Goal: Task Accomplishment & Management: Manage account settings

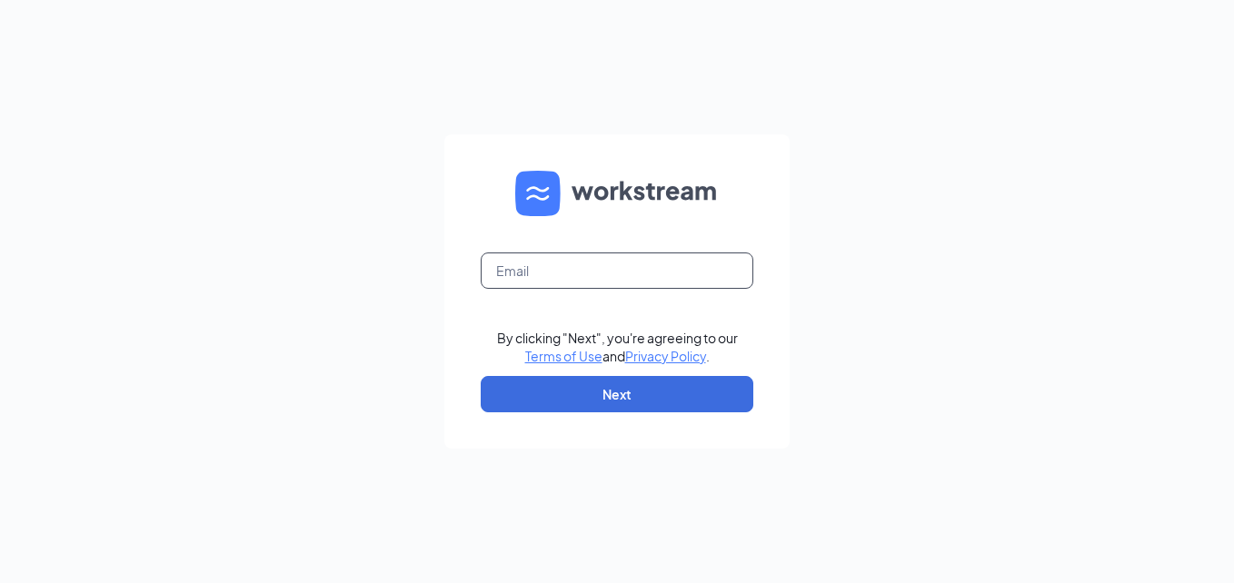
click at [543, 280] on input "text" at bounding box center [617, 271] width 273 height 36
type input "[EMAIL_ADDRESS][DOMAIN_NAME]"
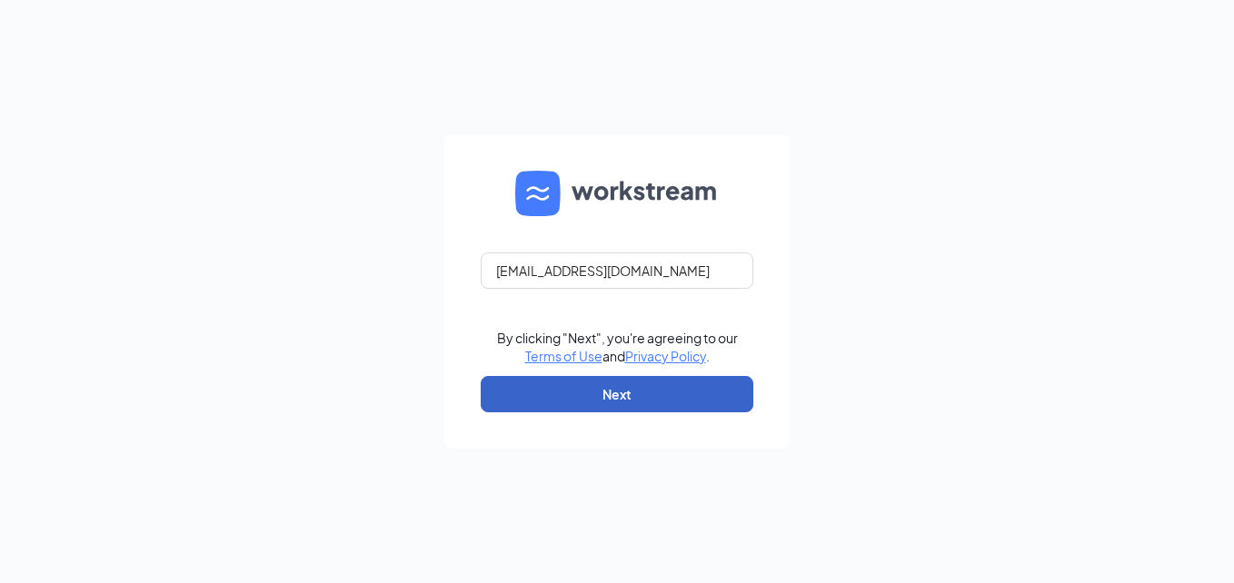
click at [541, 399] on button "Next" at bounding box center [617, 394] width 273 height 36
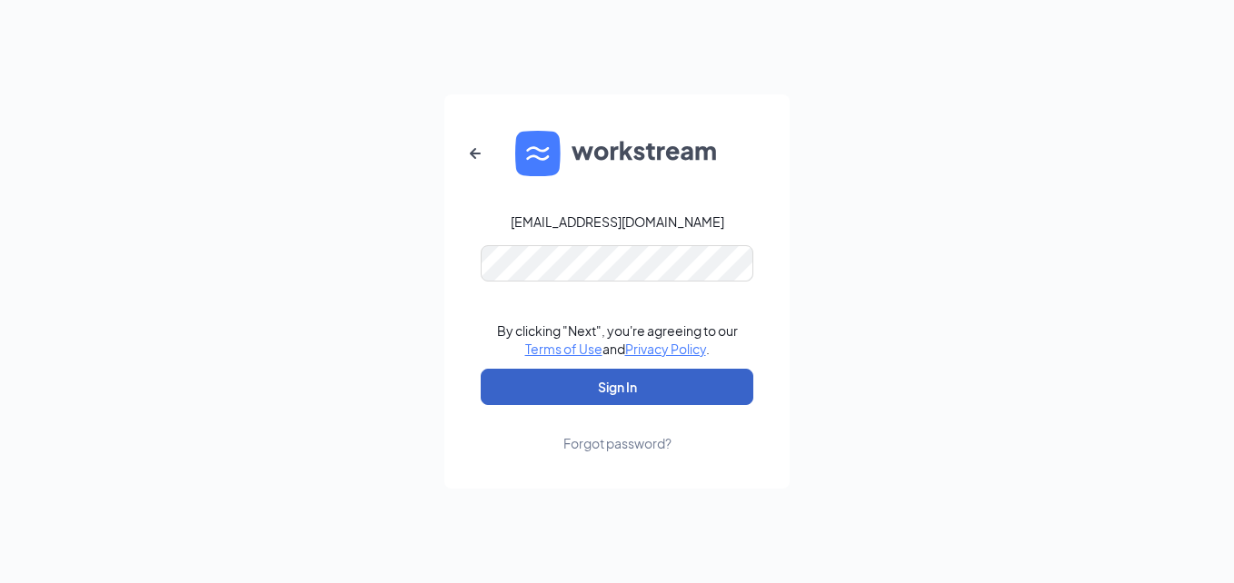
click at [557, 402] on button "Sign In" at bounding box center [617, 387] width 273 height 36
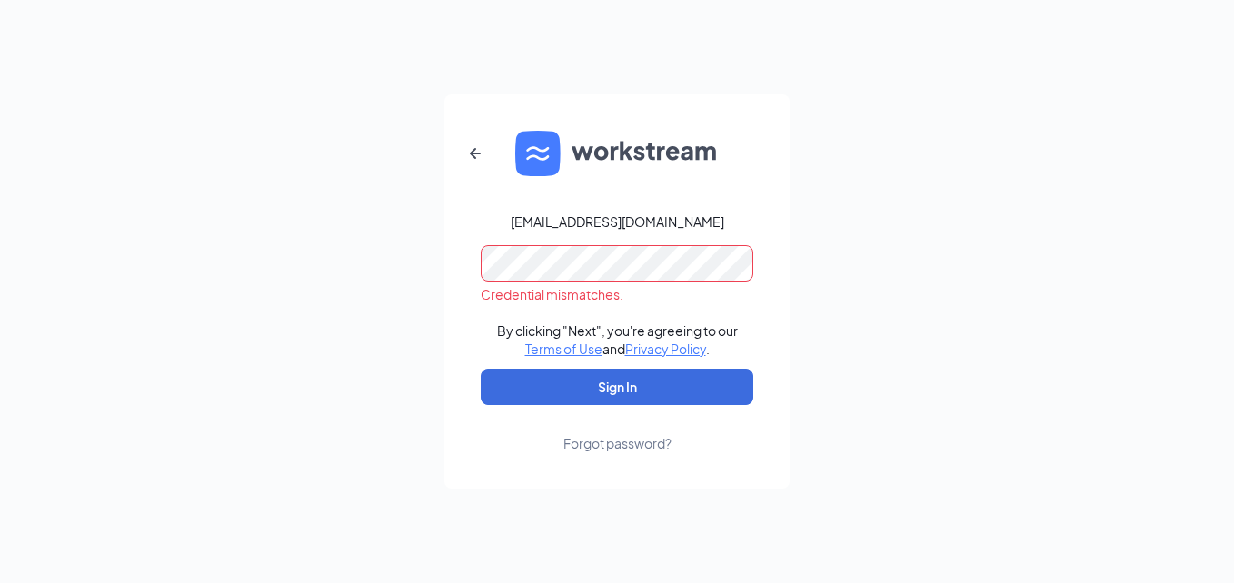
click at [616, 437] on div "Forgot password?" at bounding box center [617, 443] width 108 height 18
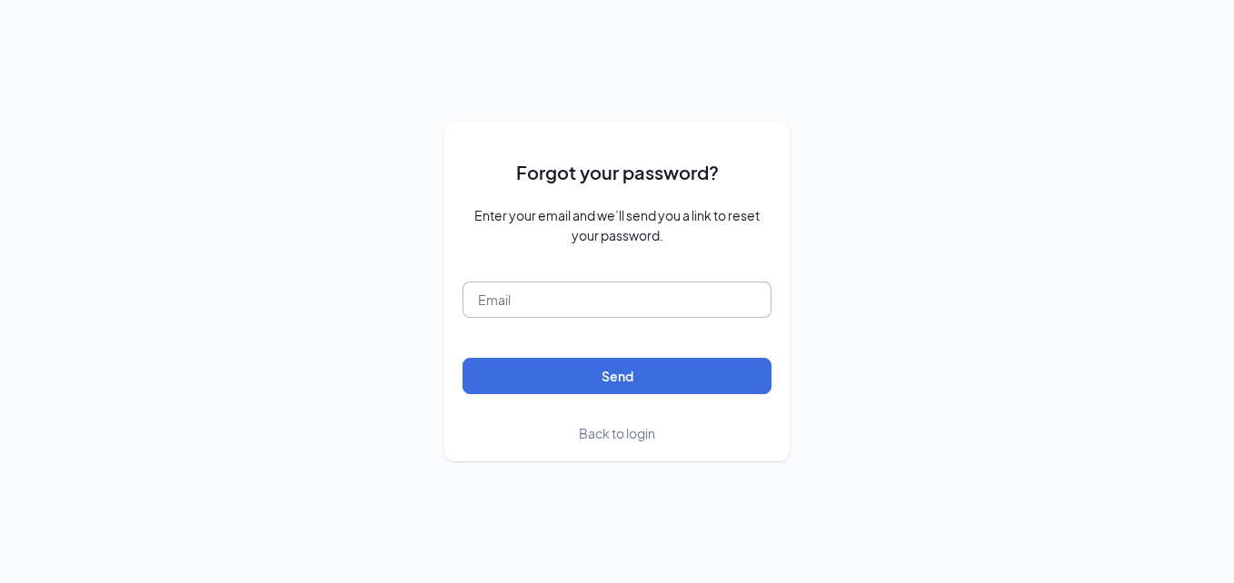
click at [651, 306] on input "text" at bounding box center [617, 300] width 309 height 36
type input "jrmeza08@icloud.com"
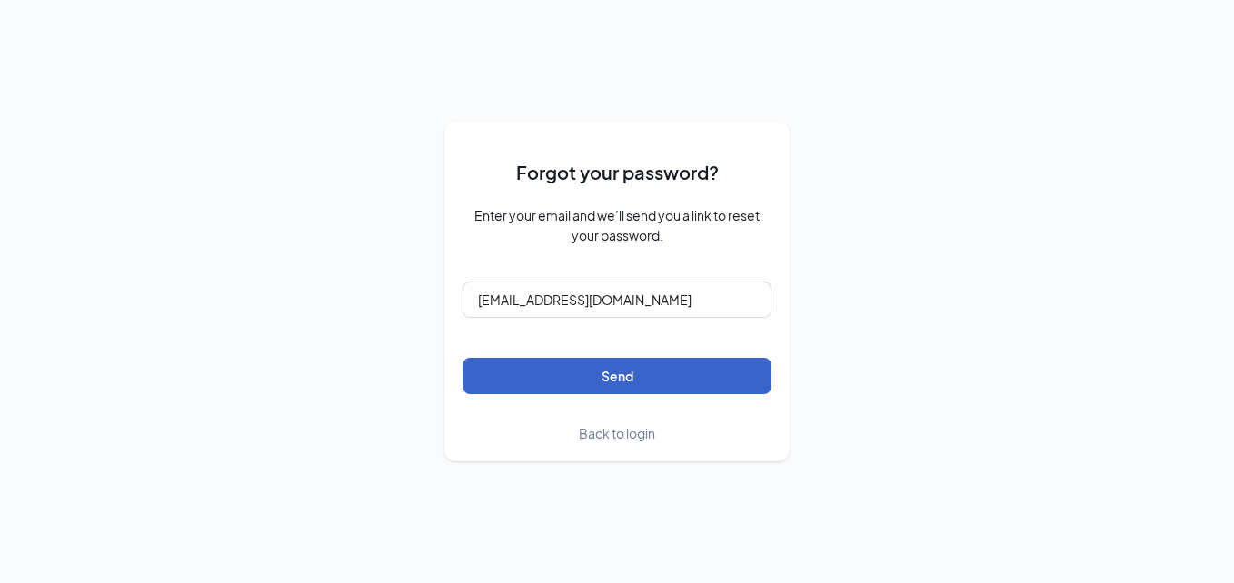
click at [551, 367] on button "Send" at bounding box center [617, 376] width 309 height 36
click at [552, 368] on button "Send" at bounding box center [617, 376] width 309 height 36
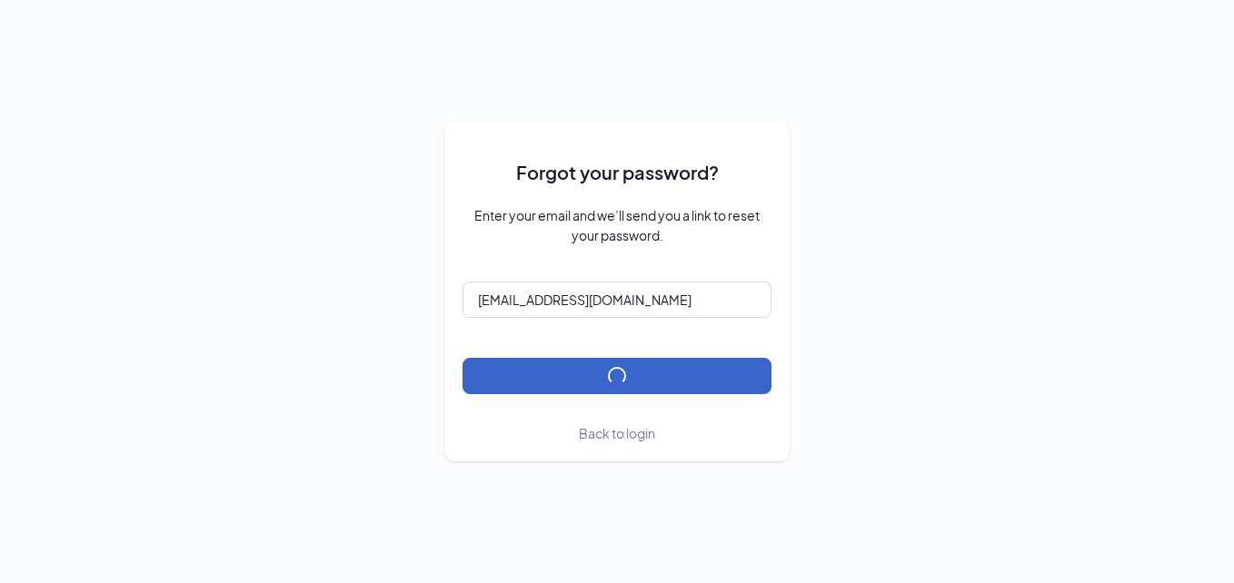
click at [552, 368] on button "submit" at bounding box center [617, 376] width 309 height 36
drag, startPoint x: 552, startPoint y: 368, endPoint x: 590, endPoint y: 432, distance: 74.2
click at [590, 432] on form "Forgot your password? Enter your email and we’ll send you a link to reset your …" at bounding box center [617, 291] width 309 height 303
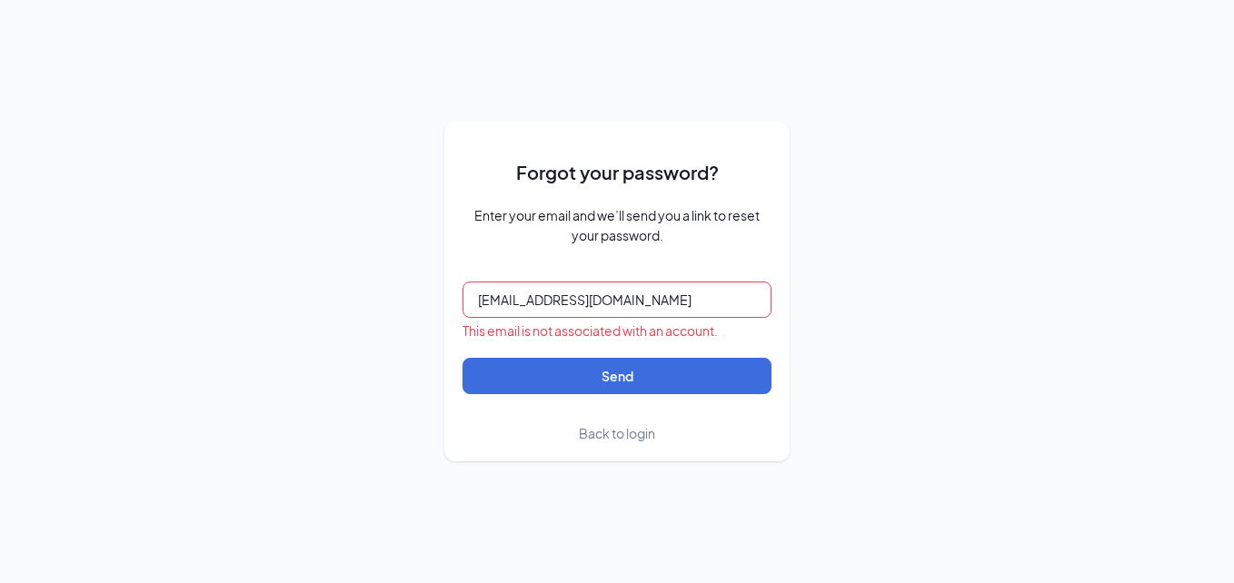
click at [590, 432] on span "Back to login" at bounding box center [617, 433] width 76 height 16
